Goal: Task Accomplishment & Management: Complete application form

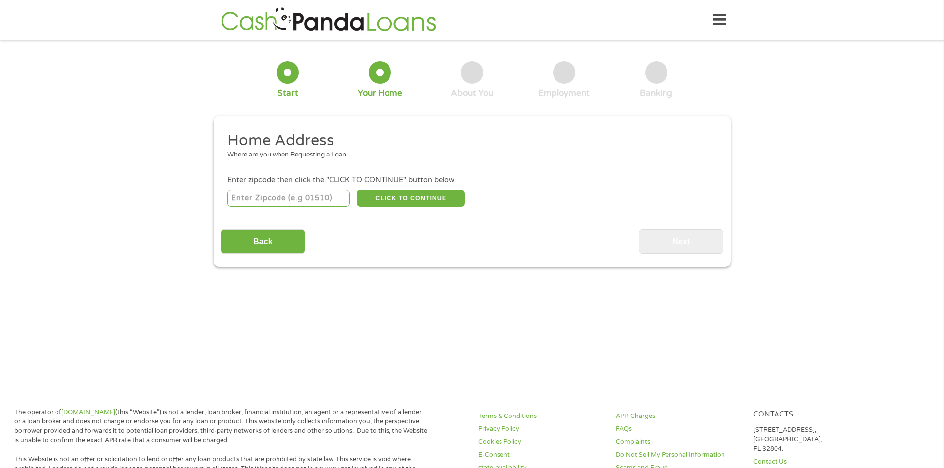
click at [317, 199] on input "number" at bounding box center [288, 198] width 122 height 17
type input "61571"
select select "[US_STATE]"
click at [412, 196] on button "CLICK TO CONTINUE" at bounding box center [411, 198] width 108 height 17
type input "61571"
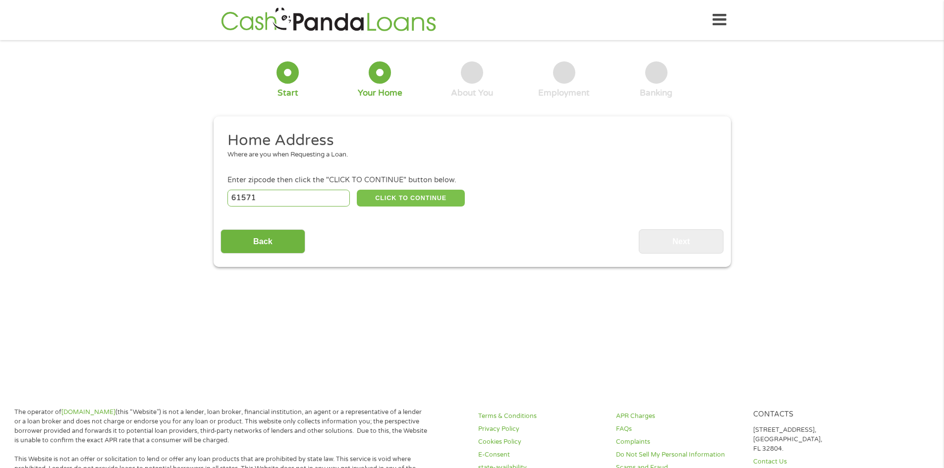
type input "[US_STATE]"
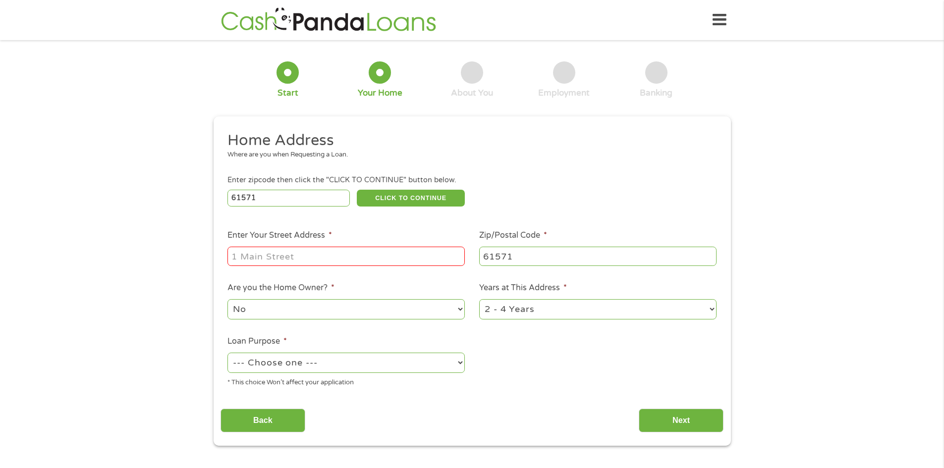
click at [363, 251] on input "Enter Your Street Address *" at bounding box center [345, 256] width 237 height 19
type input "1936 CANTERBURY DR"
click at [345, 310] on select "No Yes" at bounding box center [345, 309] width 237 height 20
select select "yes"
click at [227, 299] on select "No Yes" at bounding box center [345, 309] width 237 height 20
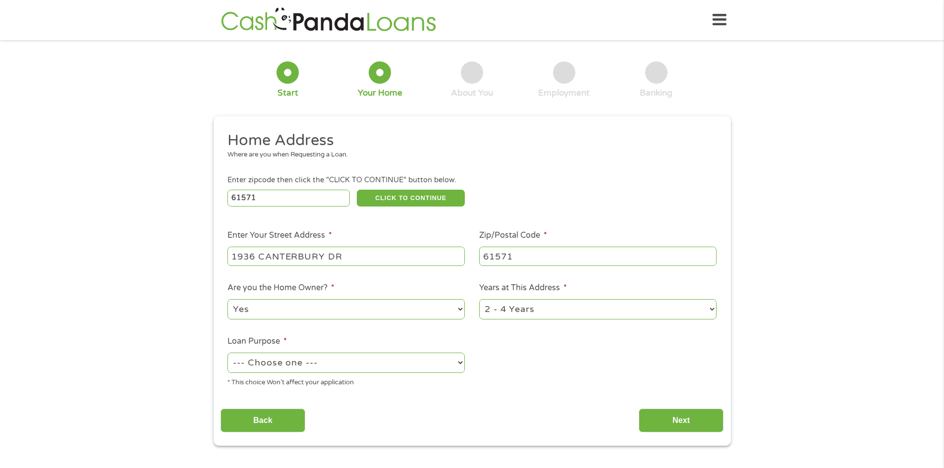
click at [712, 308] on select "1 Year or less 1 - 2 Years 2 - 4 Years Over 4 Years" at bounding box center [597, 309] width 237 height 20
select select "60months"
click at [479, 299] on select "1 Year or less 1 - 2 Years 2 - 4 Years Over 4 Years" at bounding box center [597, 309] width 237 height 20
click at [307, 363] on select "--- Choose one --- Pay Bills Debt Consolidation Home Improvement Major Purchase…" at bounding box center [345, 363] width 237 height 20
select select "shorttermcash"
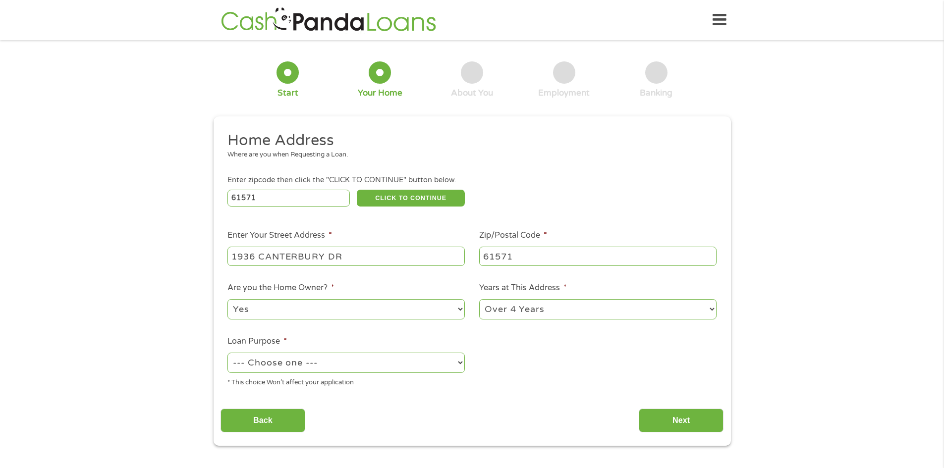
click at [227, 353] on select "--- Choose one --- Pay Bills Debt Consolidation Home Improvement Major Purchase…" at bounding box center [345, 363] width 237 height 20
click at [688, 419] on input "Next" at bounding box center [680, 421] width 85 height 24
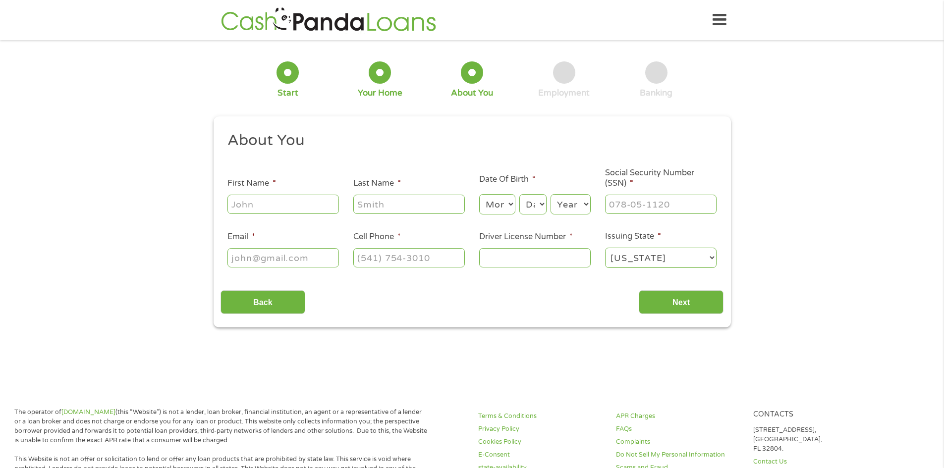
scroll to position [4, 4]
click at [287, 202] on input "First Name *" at bounding box center [282, 204] width 111 height 19
type input "[PERSON_NAME]"
click at [381, 203] on input "Last Name *" at bounding box center [408, 204] width 111 height 19
type input "WISE"
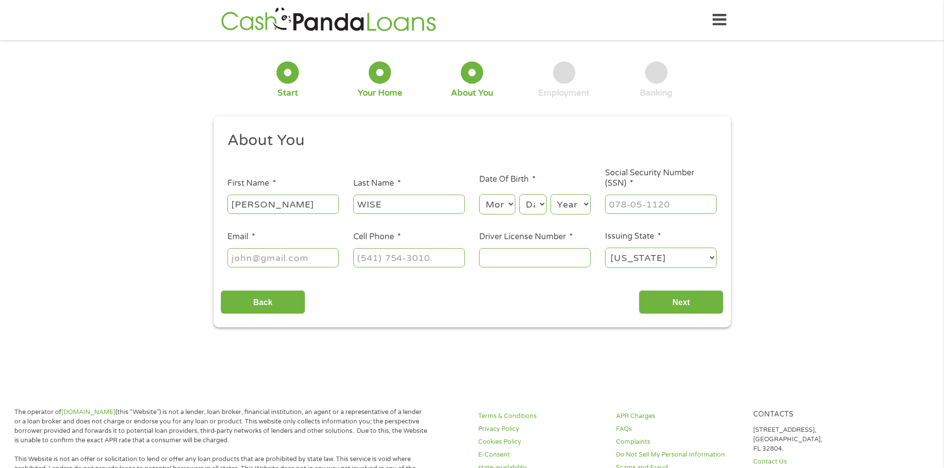
click at [486, 202] on select "Month 1 2 3 4 5 6 7 8 9 10 11 12" at bounding box center [497, 204] width 36 height 20
select select "7"
click at [479, 194] on select "Month 1 2 3 4 5 6 7 8 9 10 11 12" at bounding box center [497, 204] width 36 height 20
click at [533, 204] on select "Day 1 2 3 4 5 6 7 8 9 10 11 12 13 14 15 16 17 18 19 20 21 22 23 24 25 26 27 28 …" at bounding box center [532, 204] width 27 height 20
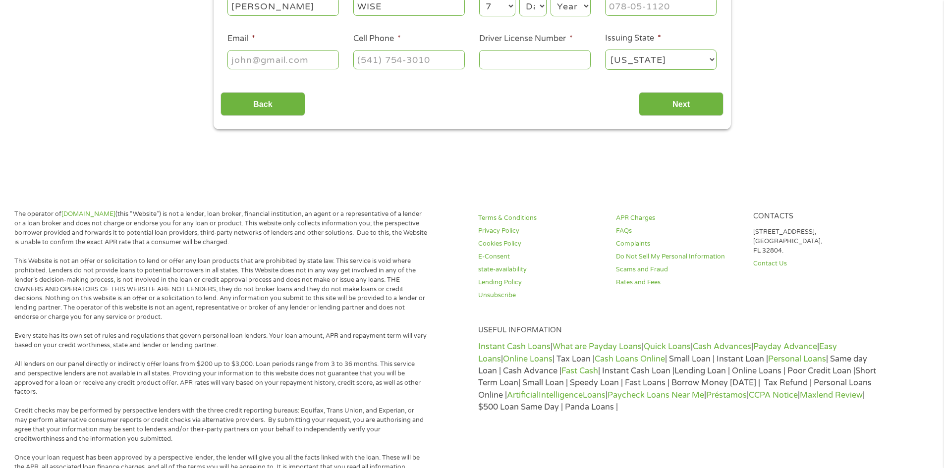
click at [539, 4] on select "Day 1 2 3 4 5 6 7 8 9 10 11 12 13 14 15 16 17 18 19 20 21 22 23 24 25 26 27 28 …" at bounding box center [532, 6] width 27 height 20
select select "27"
click at [519, 0] on select "Day 1 2 3 4 5 6 7 8 9 10 11 12 13 14 15 16 17 18 19 20 21 22 23 24 25 26 27 28 …" at bounding box center [532, 6] width 27 height 20
click at [571, 9] on select "Year [DATE] 2006 2005 2004 2003 2002 2001 2000 1999 1998 1997 1996 1995 1994 19…" at bounding box center [570, 6] width 40 height 20
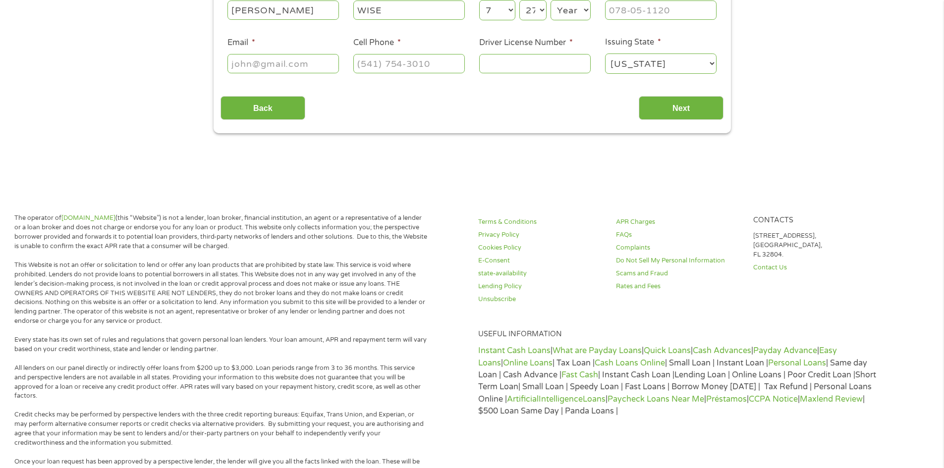
select select "1974"
click at [550, 0] on select "Year [DATE] 2006 2005 2004 2003 2002 2001 2000 1999 1998 1997 1996 1995 1994 19…" at bounding box center [570, 10] width 40 height 20
click at [281, 67] on input "Email *" at bounding box center [282, 63] width 111 height 19
type input "N"
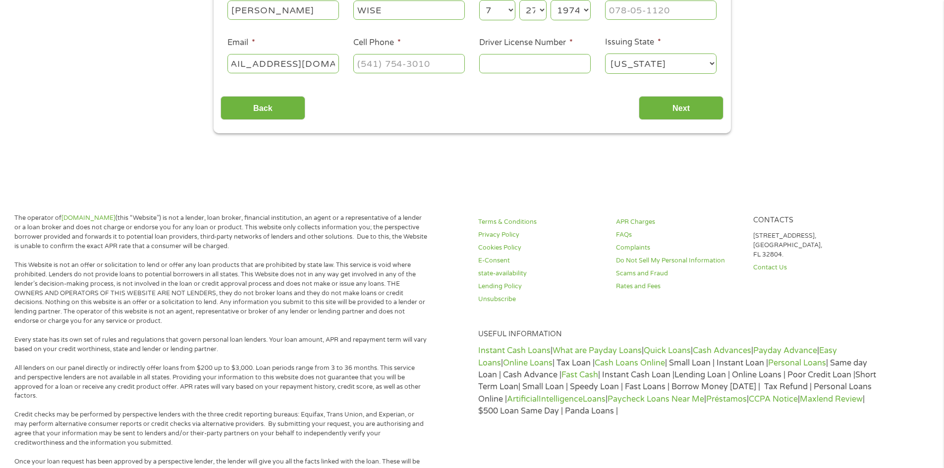
type input "[EMAIL_ADDRESS][DOMAIN_NAME]"
drag, startPoint x: 380, startPoint y: 67, endPoint x: 384, endPoint y: 63, distance: 6.0
click at [384, 63] on input "(___) ___-____" at bounding box center [408, 63] width 111 height 19
type input "[PHONE_NUMBER]"
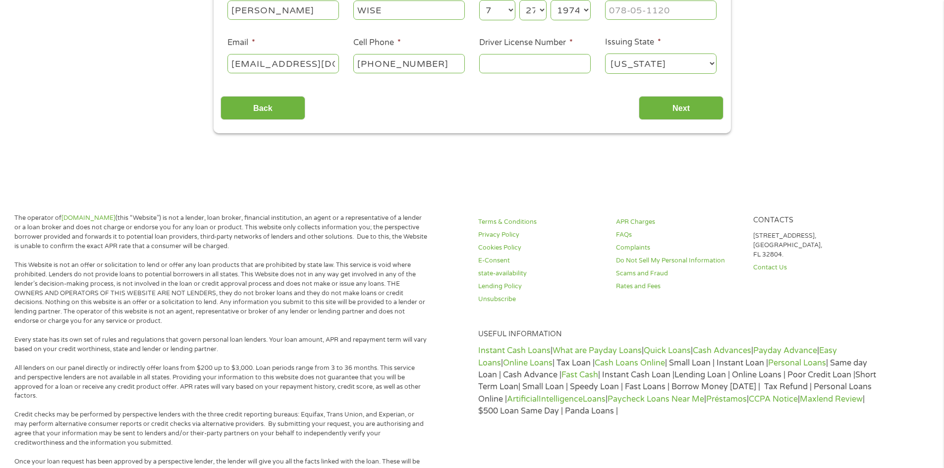
click at [545, 65] on input "Driver License Number *" at bounding box center [534, 63] width 111 height 19
type input "W20063374813"
click at [673, 105] on input "Next" at bounding box center [680, 108] width 85 height 24
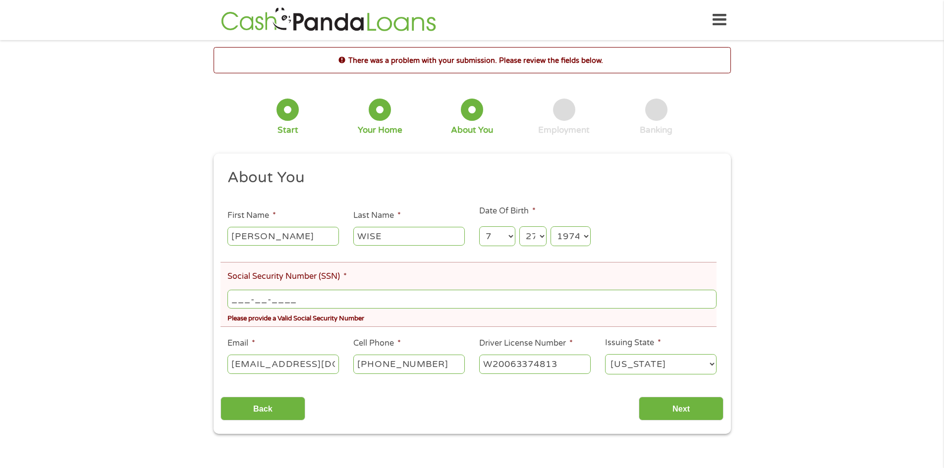
click at [290, 296] on input "___-__-____" at bounding box center [471, 299] width 488 height 19
type input "357-78-4774"
click at [699, 409] on input "Next" at bounding box center [680, 409] width 85 height 24
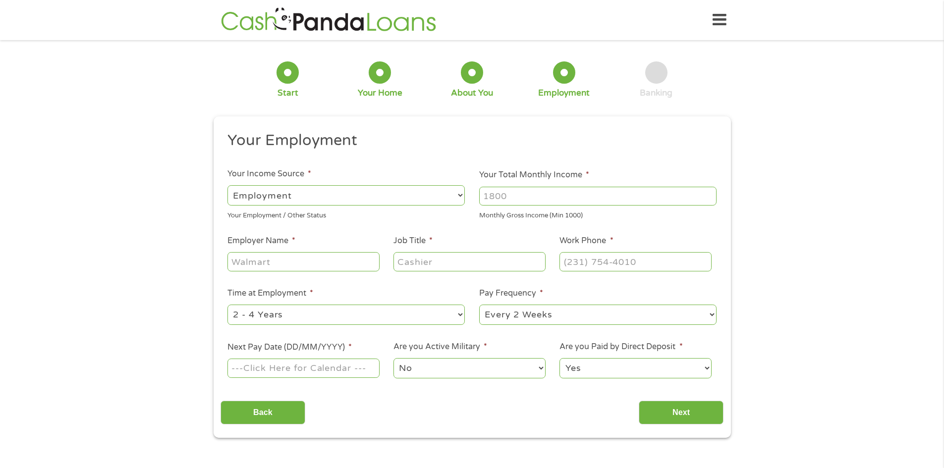
click at [296, 195] on select "--- Choose one --- Employment [DEMOGRAPHIC_DATA] Benefits" at bounding box center [345, 195] width 237 height 20
click at [227, 185] on select "--- Choose one --- Employment [DEMOGRAPHIC_DATA] Benefits" at bounding box center [345, 195] width 237 height 20
click at [505, 197] on input "Your Total Monthly Income *" at bounding box center [597, 196] width 237 height 19
type input "3000"
click at [312, 259] on input "Employer Name *" at bounding box center [303, 261] width 152 height 19
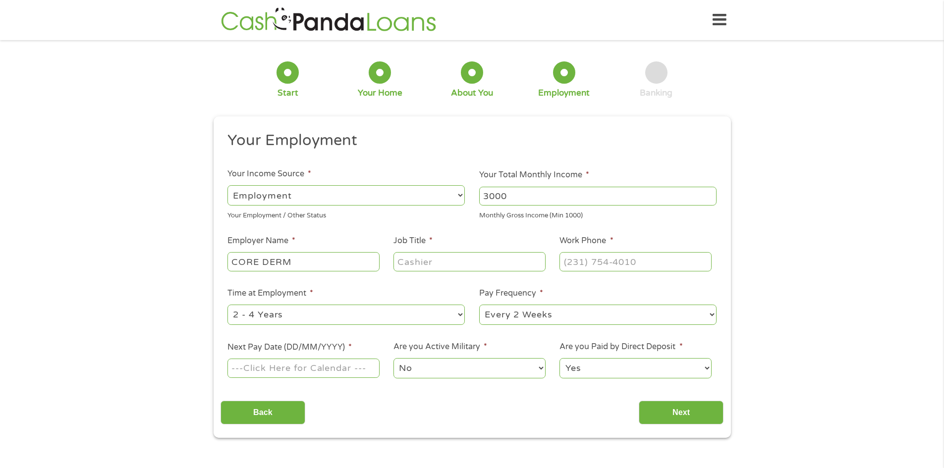
type input "CORE DERM"
click at [425, 264] on input "Job Title *" at bounding box center [469, 261] width 152 height 19
type input "ADMINASST"
click at [616, 260] on input "(___) ___-____" at bounding box center [635, 261] width 152 height 19
type input "[PHONE_NUMBER]"
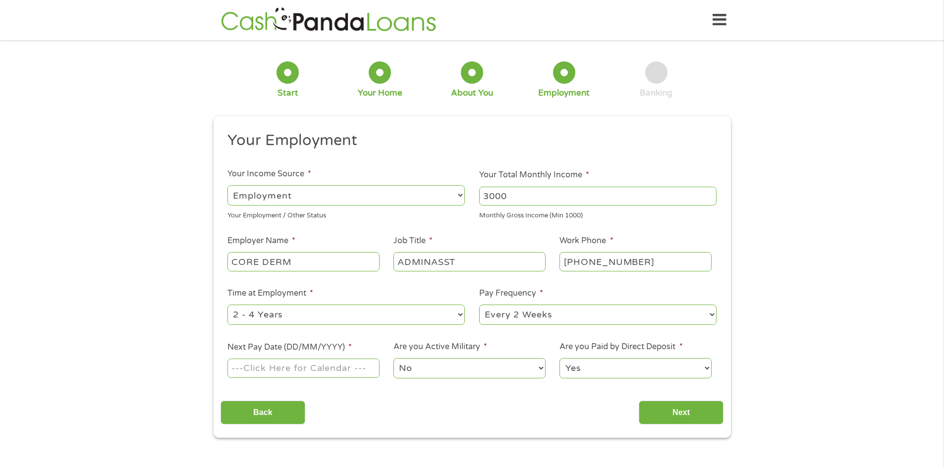
drag, startPoint x: 459, startPoint y: 315, endPoint x: 441, endPoint y: 312, distance: 17.6
click at [458, 315] on select "--- Choose one --- 1 Year or less 1 - 2 Years 2 - 4 Years Over 4 Years" at bounding box center [345, 315] width 237 height 20
select select "60months"
click at [227, 305] on select "--- Choose one --- 1 Year or less 1 - 2 Years 2 - 4 Years Over 4 Years" at bounding box center [345, 315] width 237 height 20
click at [506, 315] on select "--- Choose one --- Every 2 Weeks Every Week Monthly Semi-Monthly" at bounding box center [597, 315] width 237 height 20
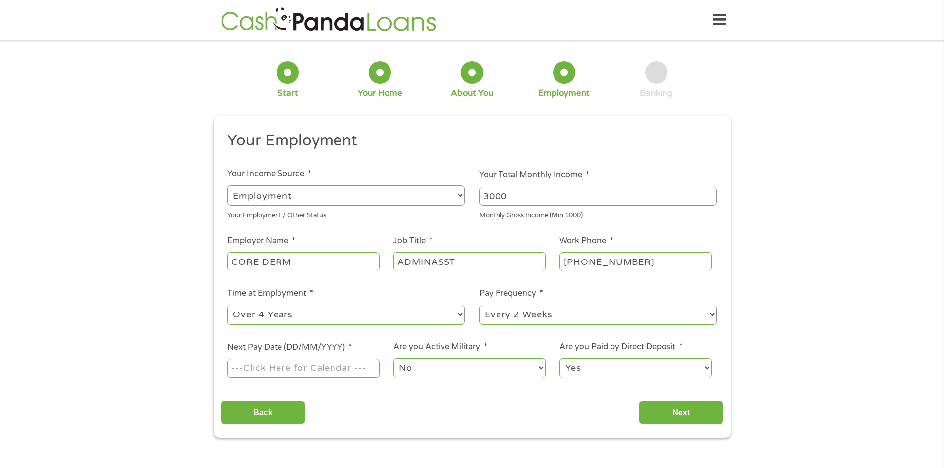
click at [479, 305] on select "--- Choose one --- Every 2 Weeks Every Week Monthly Semi-Monthly" at bounding box center [597, 315] width 237 height 20
click at [284, 365] on input "Next Pay Date (DD/MM/YYYY) *" at bounding box center [303, 368] width 152 height 19
type input "[DATE]"
click at [449, 363] on select "No Yes" at bounding box center [469, 368] width 152 height 20
click at [588, 366] on select "Yes No" at bounding box center [635, 368] width 152 height 20
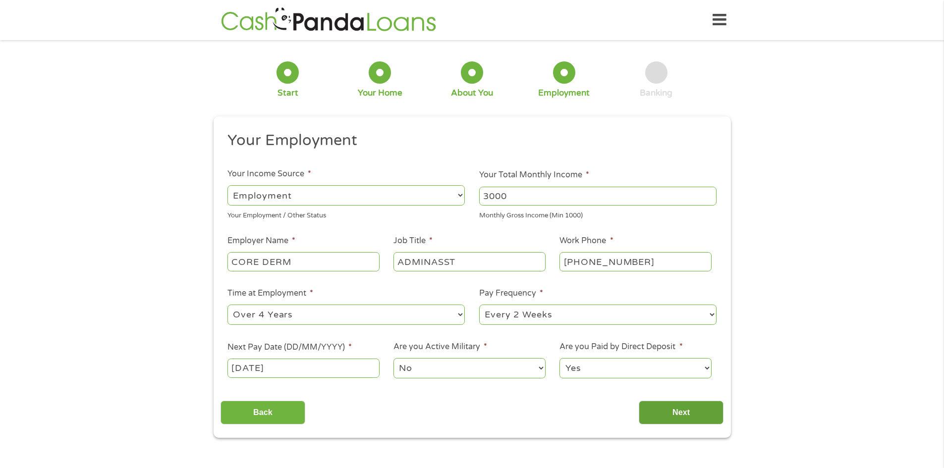
click at [677, 414] on input "Next" at bounding box center [680, 413] width 85 height 24
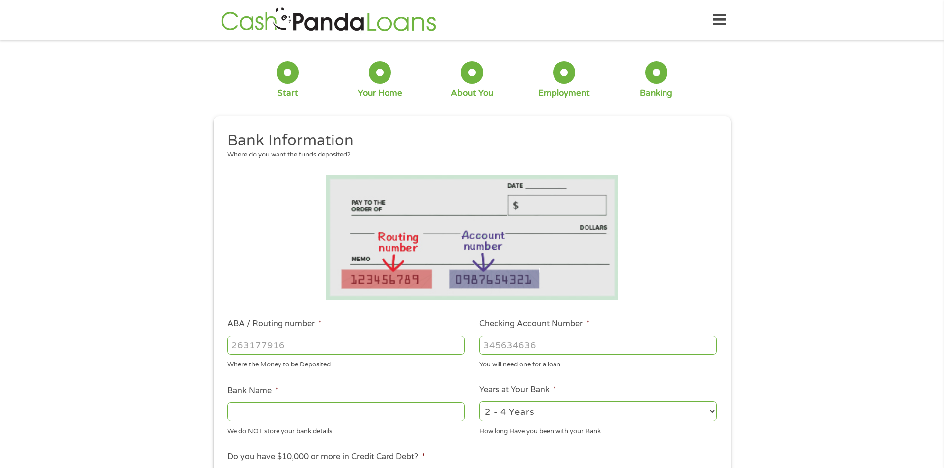
click at [357, 334] on div at bounding box center [345, 345] width 237 height 23
click at [351, 348] on input "ABA / Routing number *" at bounding box center [345, 345] width 237 height 19
type input "071112066"
type input "HEARTLAND BANK AND TRUST CO"
type input "071112066"
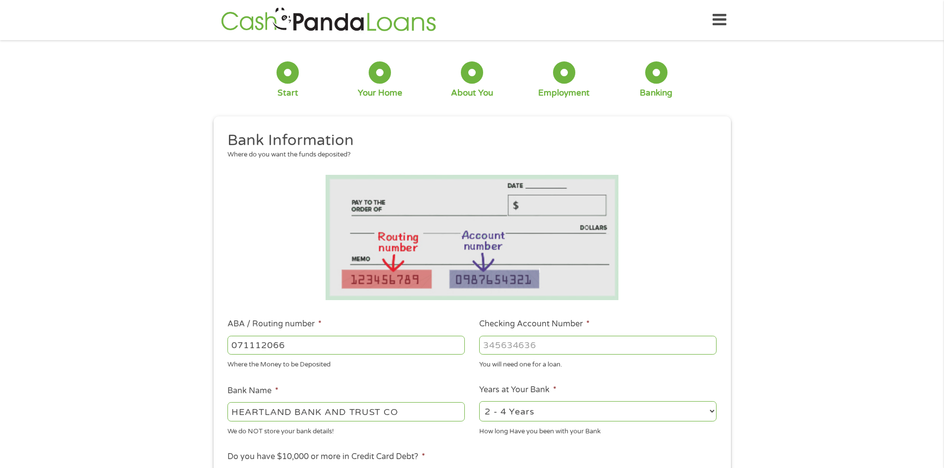
click at [558, 335] on div at bounding box center [597, 345] width 237 height 23
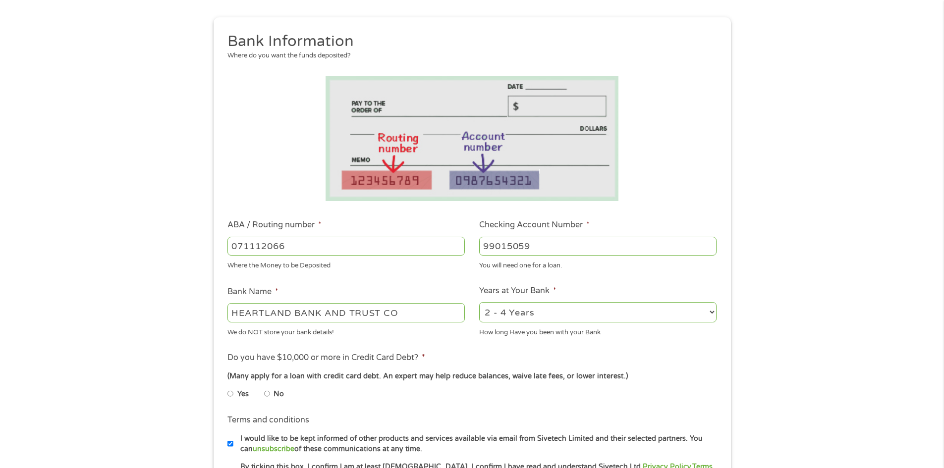
type input "99015059"
click at [712, 312] on select "2 - 4 Years 6 - 12 Months 1 - 2 Years Over 4 Years" at bounding box center [597, 312] width 237 height 20
click at [479, 302] on select "2 - 4 Years 6 - 12 Months 1 - 2 Years Over 4 Years" at bounding box center [597, 312] width 237 height 20
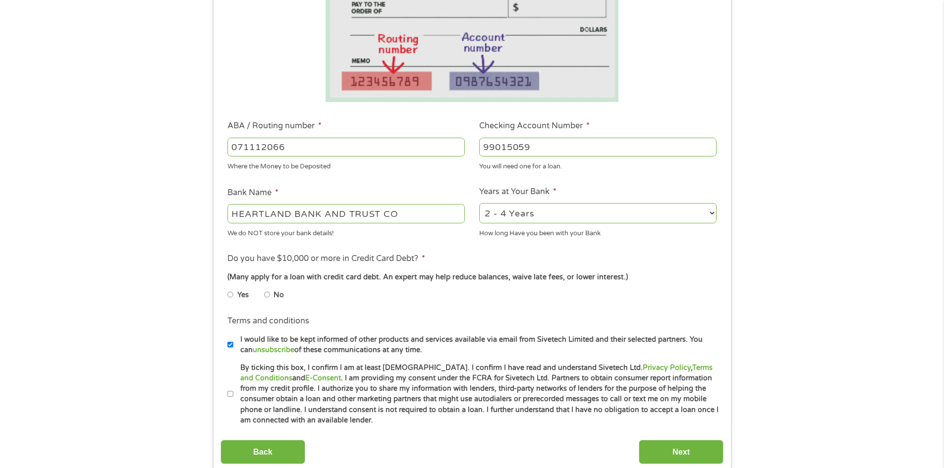
click at [268, 295] on input "No" at bounding box center [267, 295] width 6 height 16
radio input "true"
drag, startPoint x: 232, startPoint y: 389, endPoint x: 263, endPoint y: 396, distance: 31.4
click at [232, 389] on input "By ticking this box, I confirm I am at least [DEMOGRAPHIC_DATA]. I confirm I ha…" at bounding box center [230, 394] width 6 height 16
checkbox input "true"
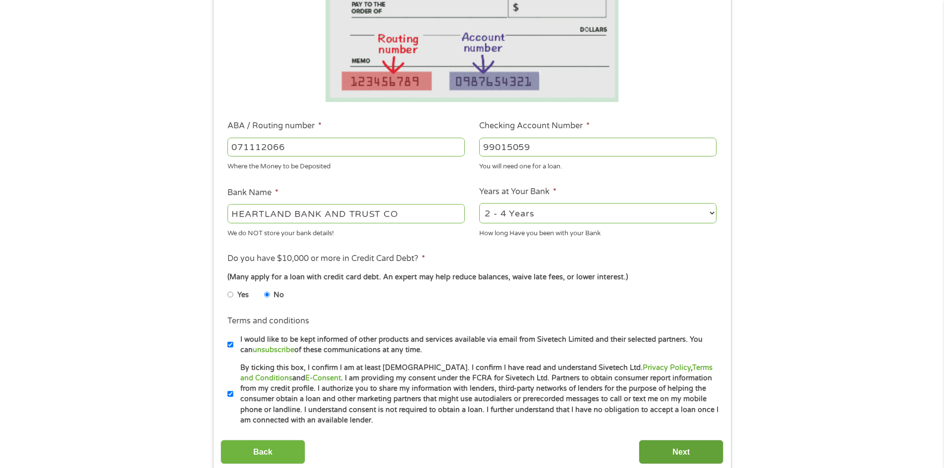
click at [689, 448] on input "Next" at bounding box center [680, 452] width 85 height 24
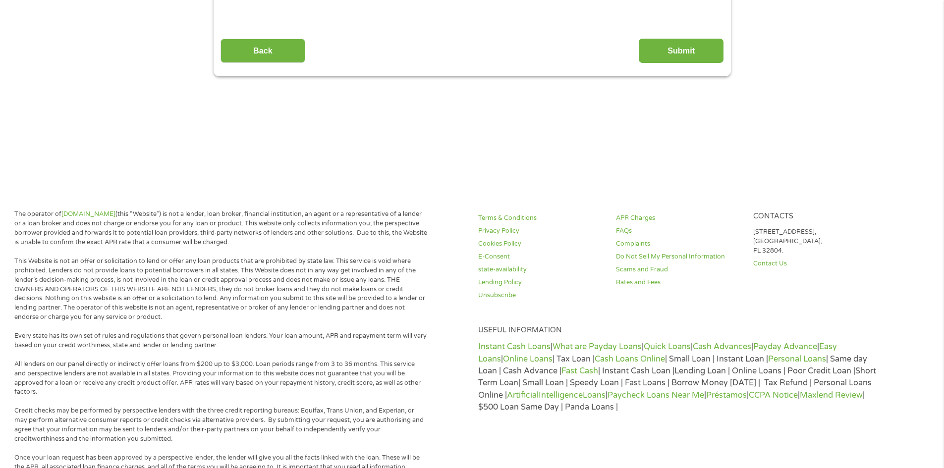
scroll to position [0, 0]
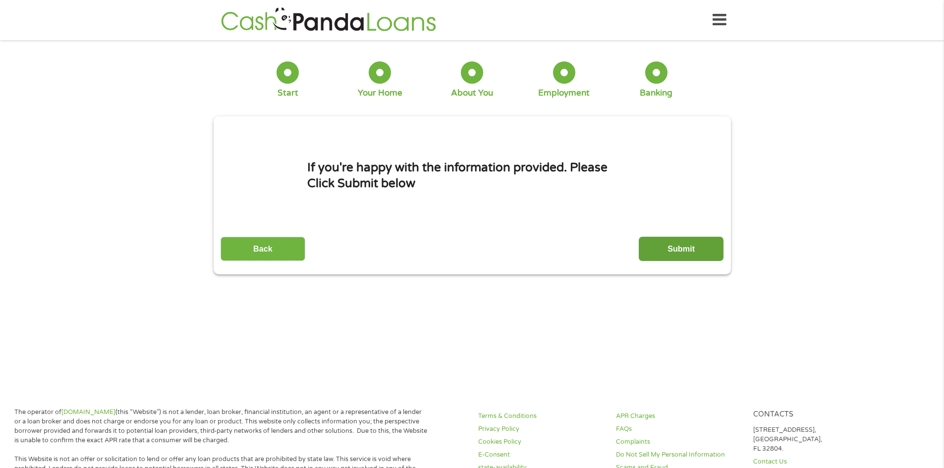
click at [682, 245] on input "Submit" at bounding box center [680, 249] width 85 height 24
